Goal: Task Accomplishment & Management: Complete application form

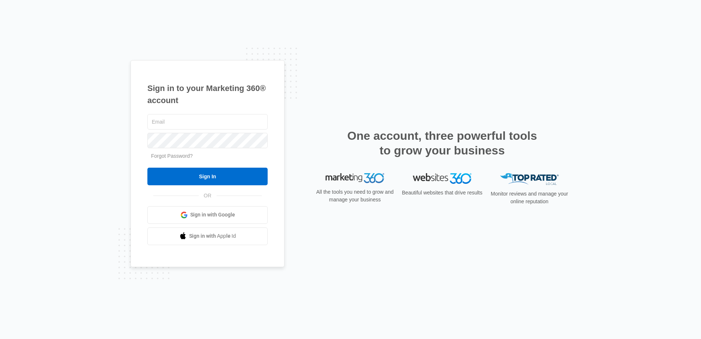
type input "[EMAIL_ADDRESS][DOMAIN_NAME]"
click at [147, 168] on input "Sign In" at bounding box center [207, 177] width 120 height 18
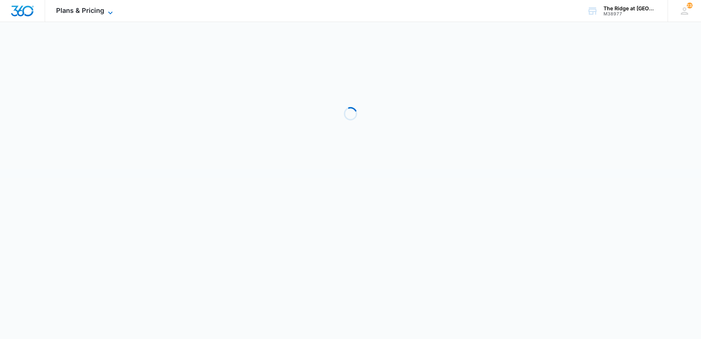
click at [78, 11] on span "Plans & Pricing" at bounding box center [80, 11] width 48 height 8
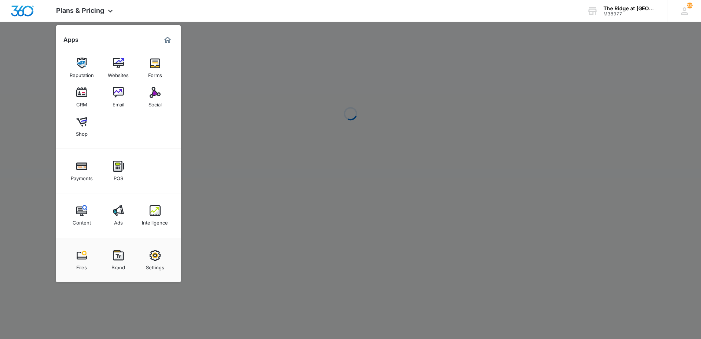
click at [84, 97] on img at bounding box center [81, 92] width 11 height 11
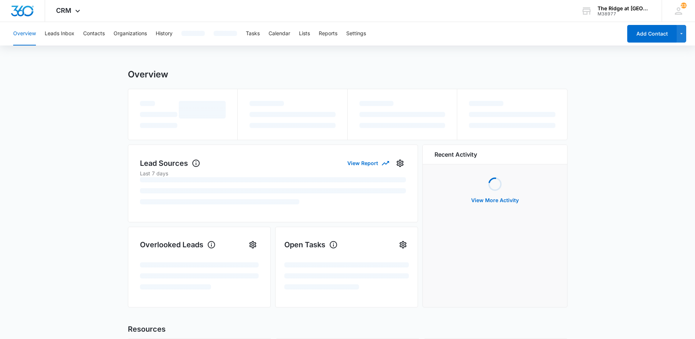
click at [261, 36] on div "Overview Leads Inbox Contacts Organizations History Tasks Calendar Lists Report…" at bounding box center [316, 33] width 614 height 23
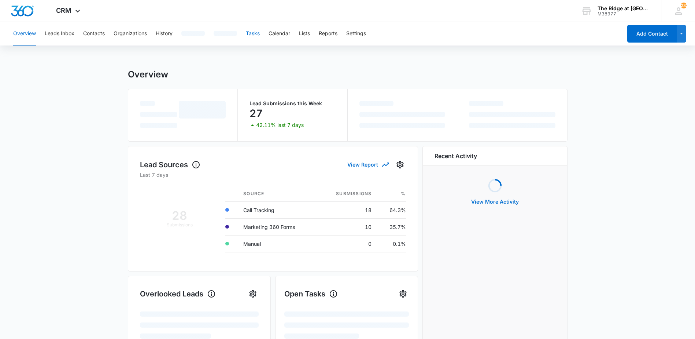
click at [251, 37] on button "Tasks" at bounding box center [253, 33] width 14 height 23
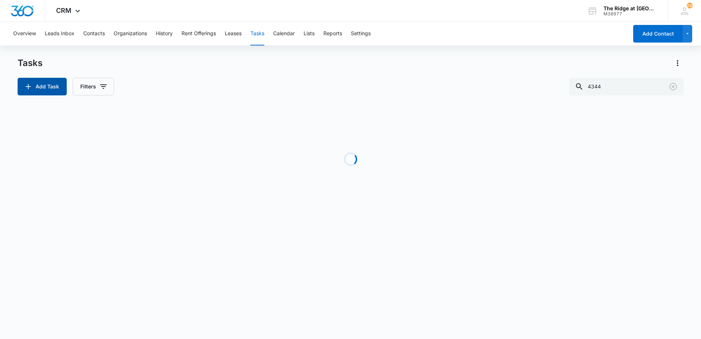
click at [25, 84] on icon "button" at bounding box center [28, 86] width 9 height 9
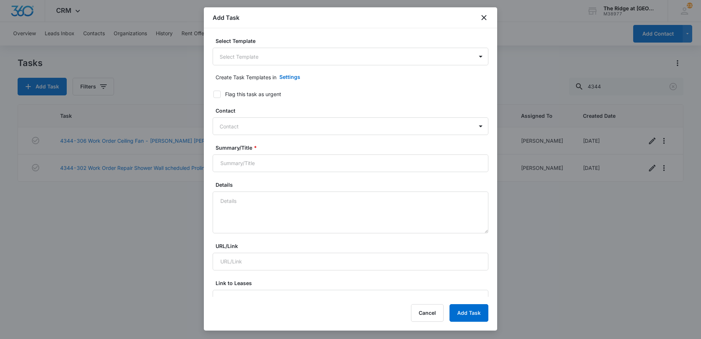
click at [272, 47] on div "Select Template Select Template" at bounding box center [351, 51] width 276 height 28
click at [268, 53] on body "CRM Apps Reputation Websites Forms CRM Email Social Shop Payments POS Content A…" at bounding box center [350, 169] width 701 height 339
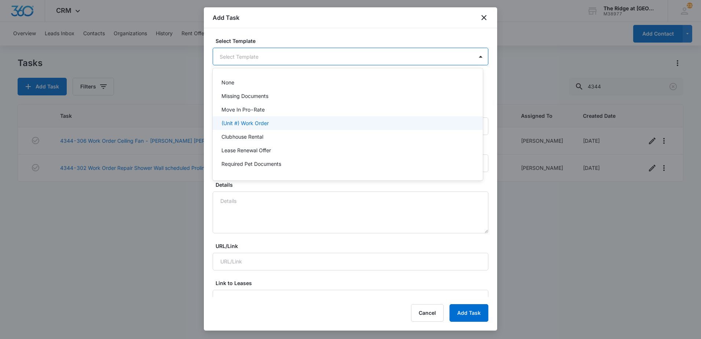
click at [235, 128] on div "(Unit #) Work Order" at bounding box center [348, 123] width 270 height 14
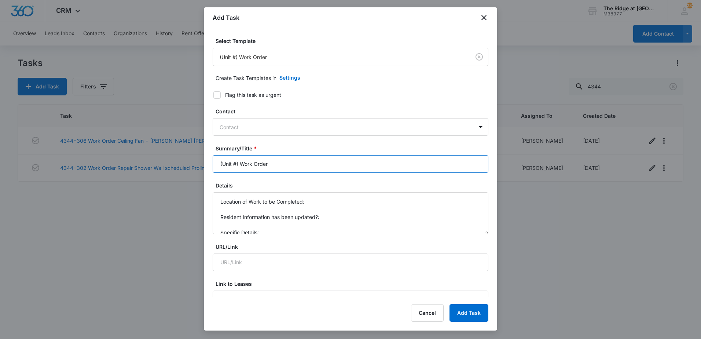
drag, startPoint x: 239, startPoint y: 166, endPoint x: 201, endPoint y: 163, distance: 37.8
click at [201, 163] on body "CRM Apps Reputation Websites Forms CRM Email Social Shop Payments POS Content A…" at bounding box center [350, 169] width 701 height 339
type input "4326-101 Work Order"
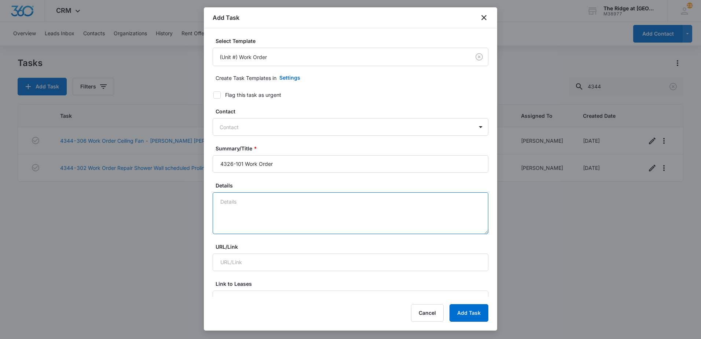
type textarea "T"
type textarea "Unit: 4326-101 Tenant: Claire Barkley"
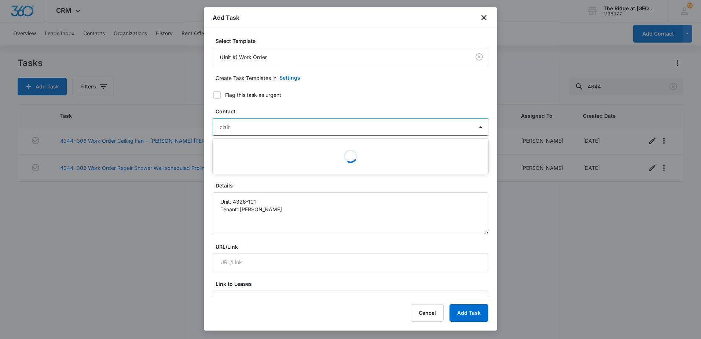
type input "claire"
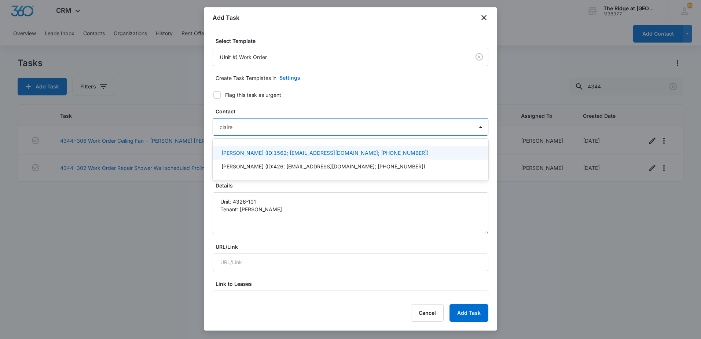
click at [258, 154] on p "Claire Barkley (ID:1562; captinlilnugget@icloud.com; (970) 502-2894)" at bounding box center [324, 153] width 207 height 8
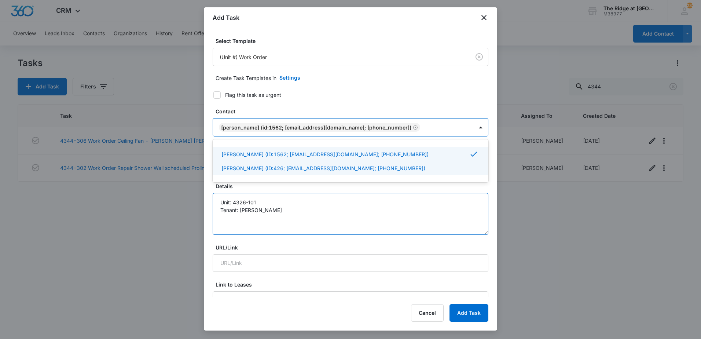
click at [287, 216] on textarea "Unit: 4326-101 Tenant: Claire Barkley" at bounding box center [351, 214] width 276 height 42
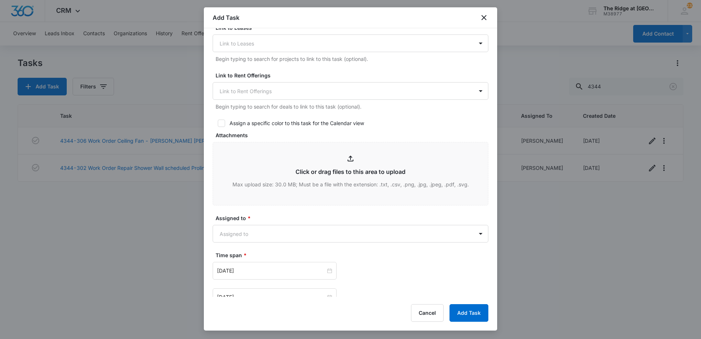
scroll to position [391, 0]
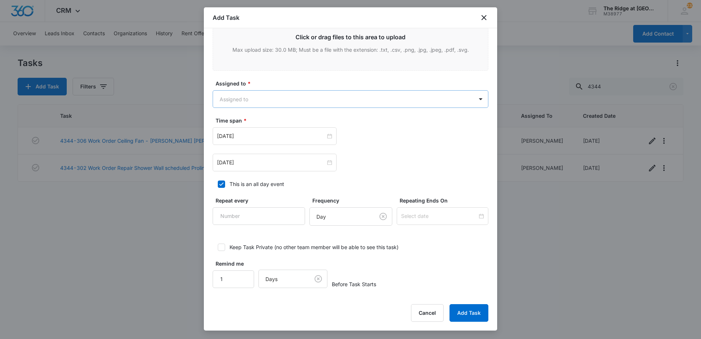
type textarea "Unit: 4326-101 Tenant: Claire Barkley Phone: 970-502-2894 Issue: Washer not wor…"
click at [279, 95] on body "CRM Apps Reputation Websites Forms CRM Email Social Shop Payments POS Content A…" at bounding box center [350, 169] width 701 height 339
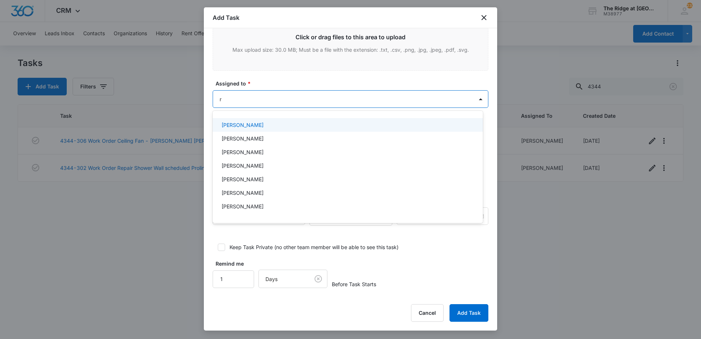
type input "ri"
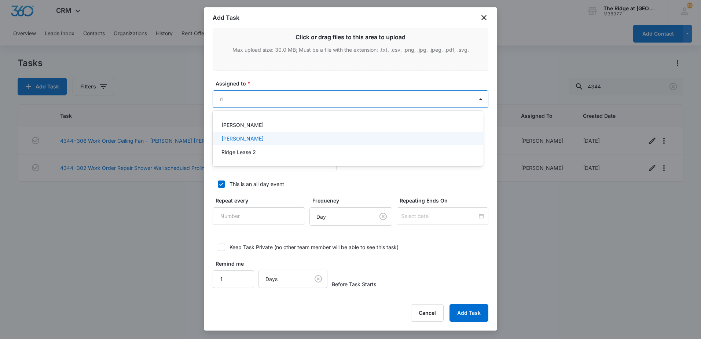
click at [256, 138] on div "Ricardo Marin" at bounding box center [346, 139] width 251 height 8
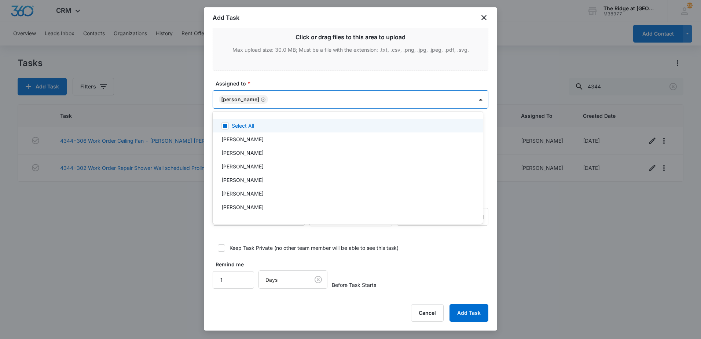
click at [293, 94] on div at bounding box center [350, 169] width 701 height 339
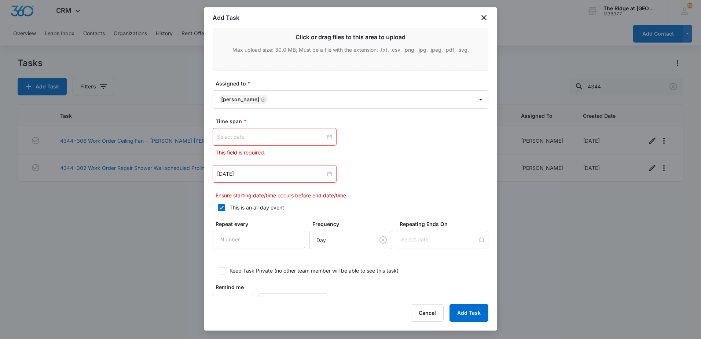
click at [327, 138] on div at bounding box center [274, 137] width 115 height 8
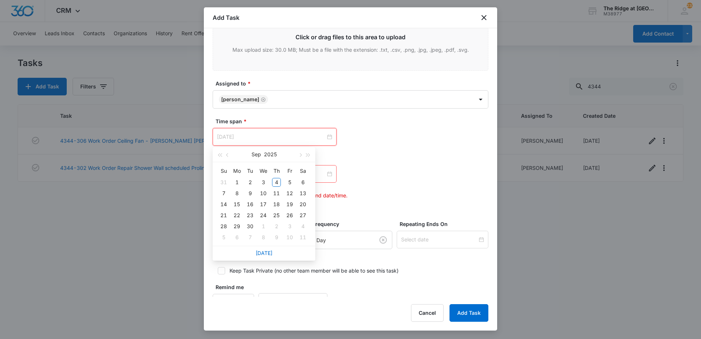
type input "Oct 9, 2025"
click at [268, 250] on link "Today" at bounding box center [264, 253] width 17 height 6
type input "Sep 4, 2025"
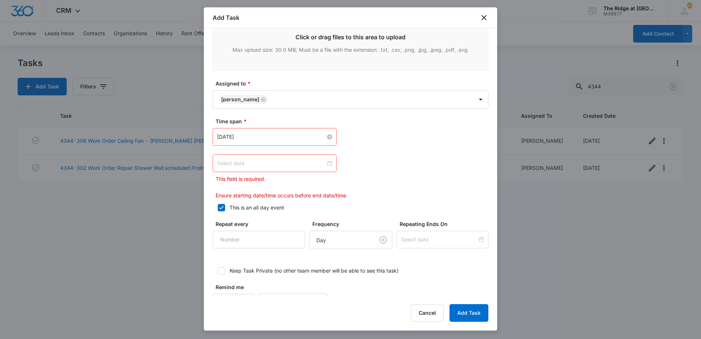
click at [327, 162] on div at bounding box center [274, 163] width 115 height 8
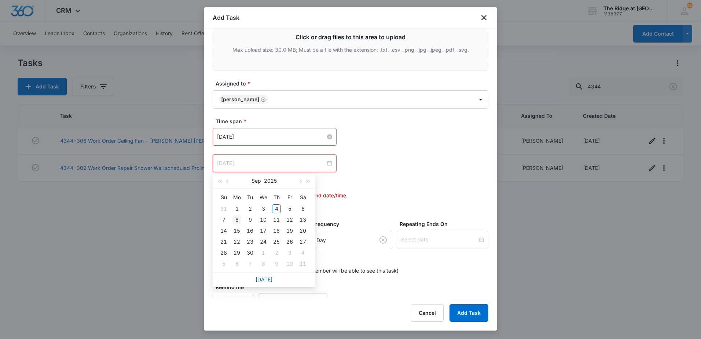
type input "Sep 8, 2025"
click at [237, 217] on div "8" at bounding box center [236, 219] width 9 height 9
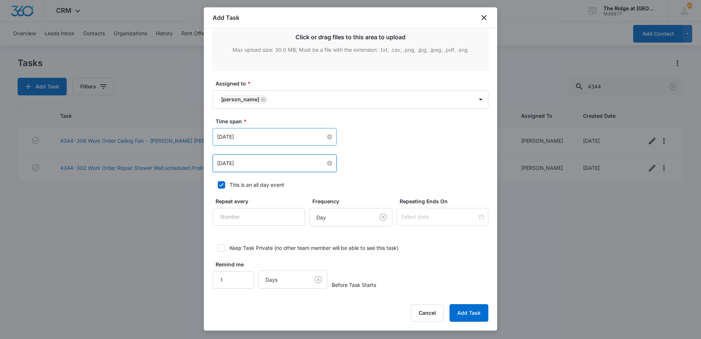
click at [414, 144] on div "Sep 4, 2025 Sep 2025 Su Mo Tu We Th Fr Sa 31 1 2 3 4 5 6 7 8 9 10 11 12 13 14 1…" at bounding box center [351, 137] width 276 height 18
click at [462, 311] on button "Add Task" at bounding box center [468, 313] width 39 height 18
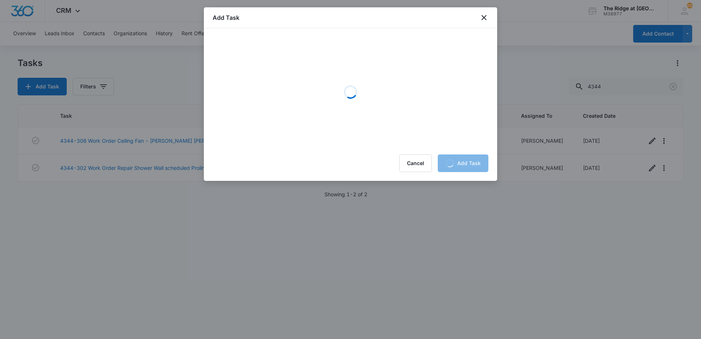
scroll to position [0, 0]
